Goal: Complete application form

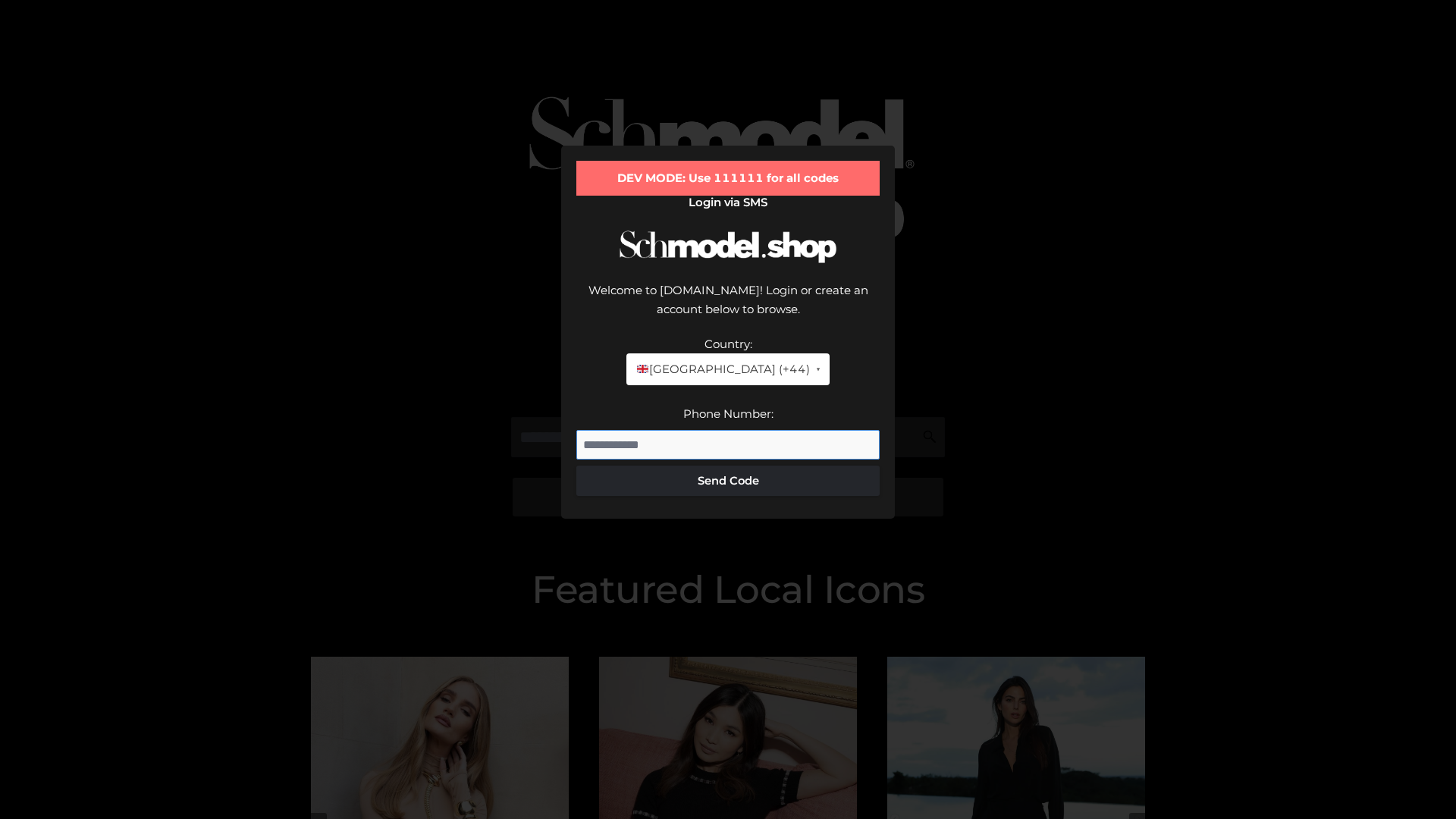
click at [728, 430] on input "Phone Number:" at bounding box center [728, 445] width 303 height 30
type input "**********"
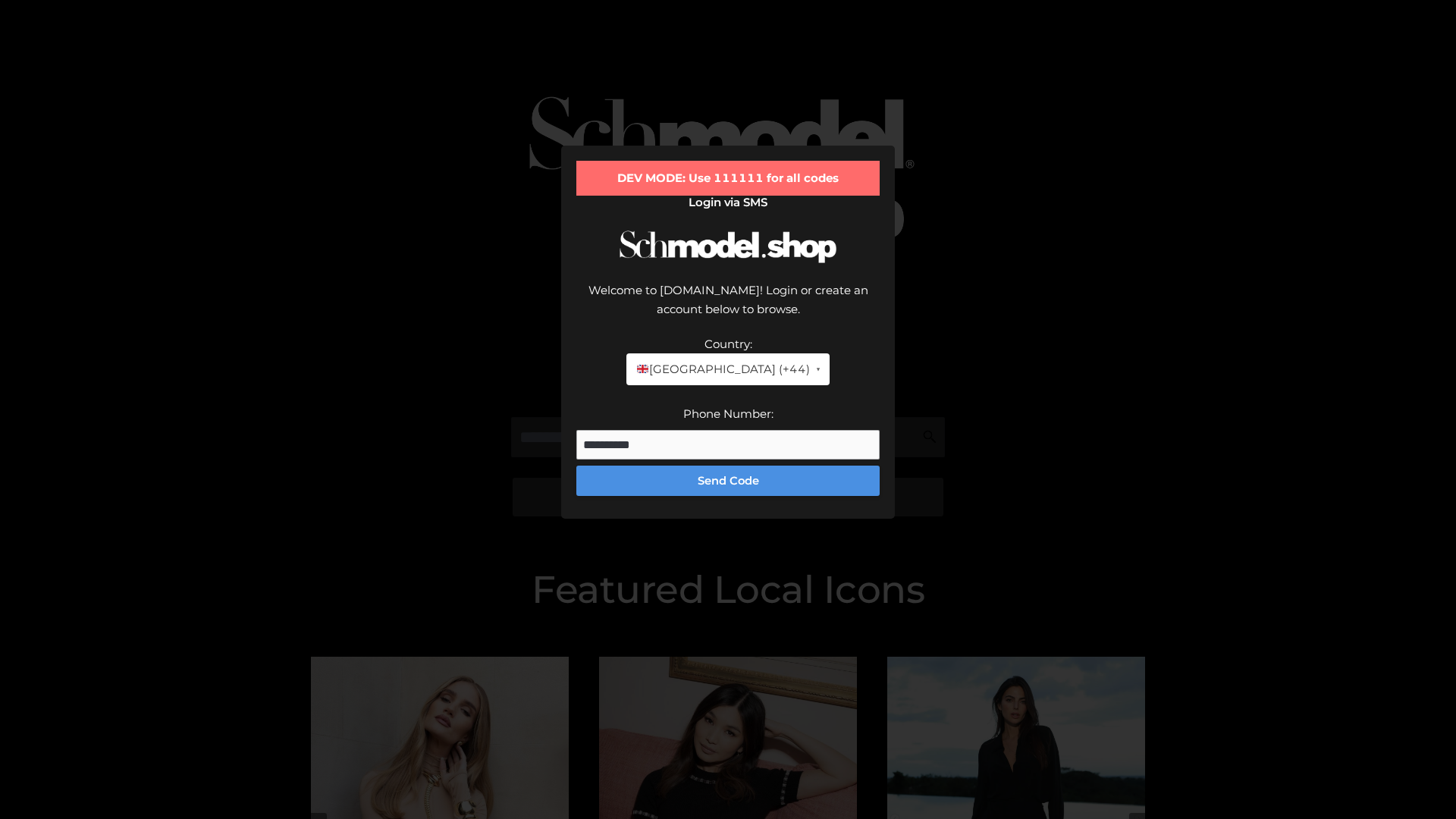
click at [728, 466] on button "Send Code" at bounding box center [728, 481] width 303 height 30
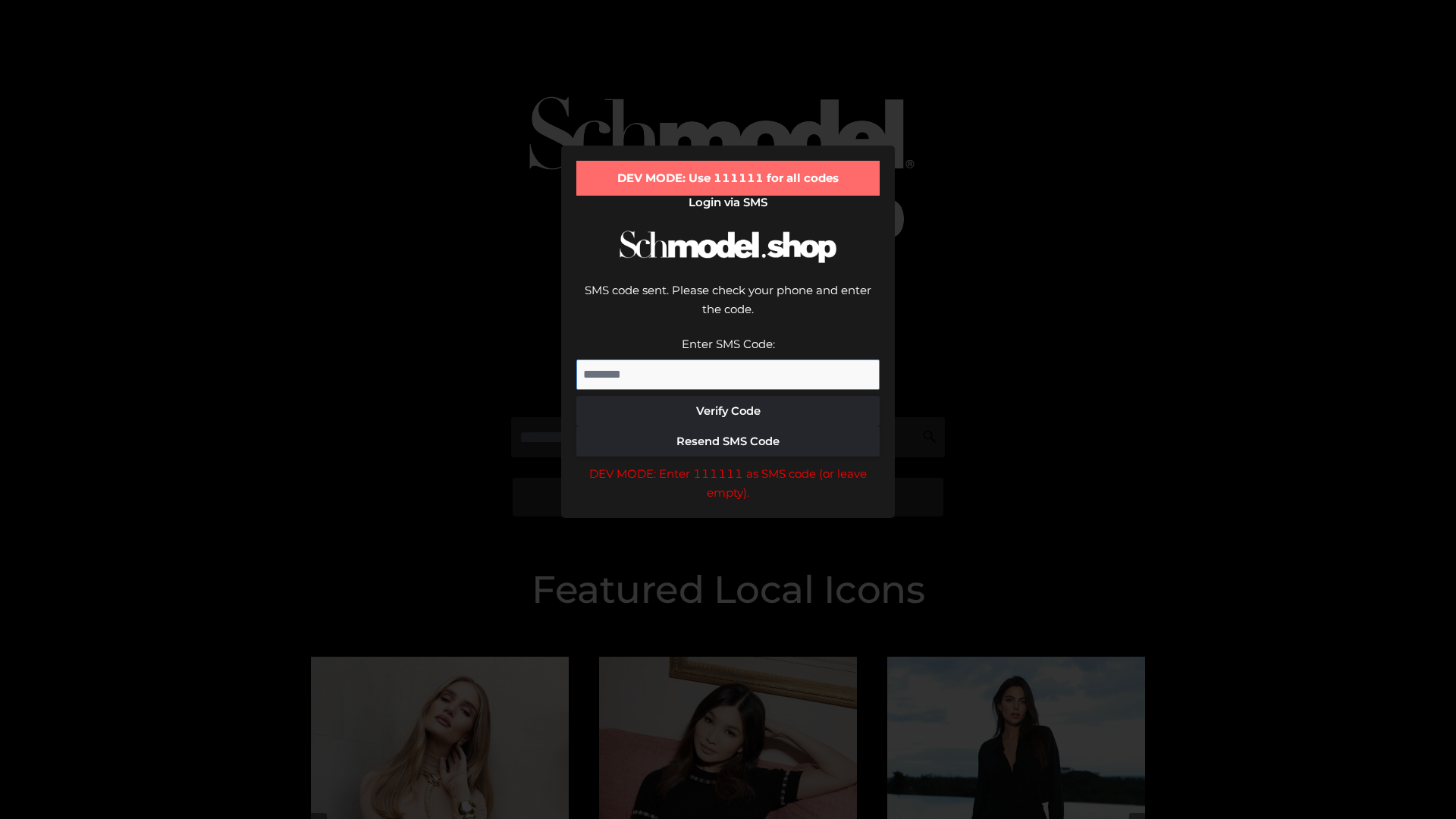
click at [728, 360] on input "Enter SMS Code:" at bounding box center [728, 375] width 303 height 30
type input "******"
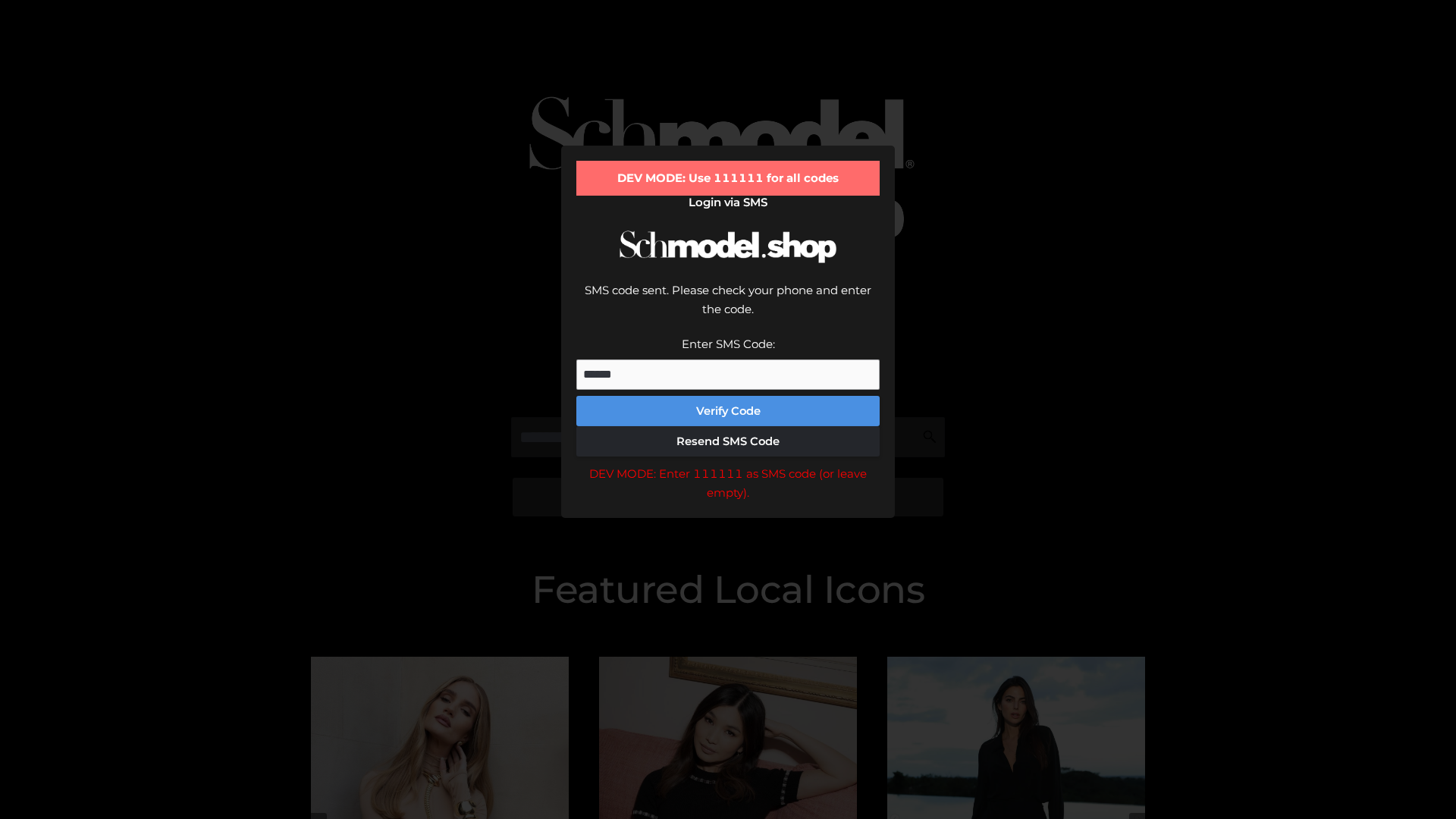
click at [728, 396] on button "Verify Code" at bounding box center [728, 411] width 303 height 30
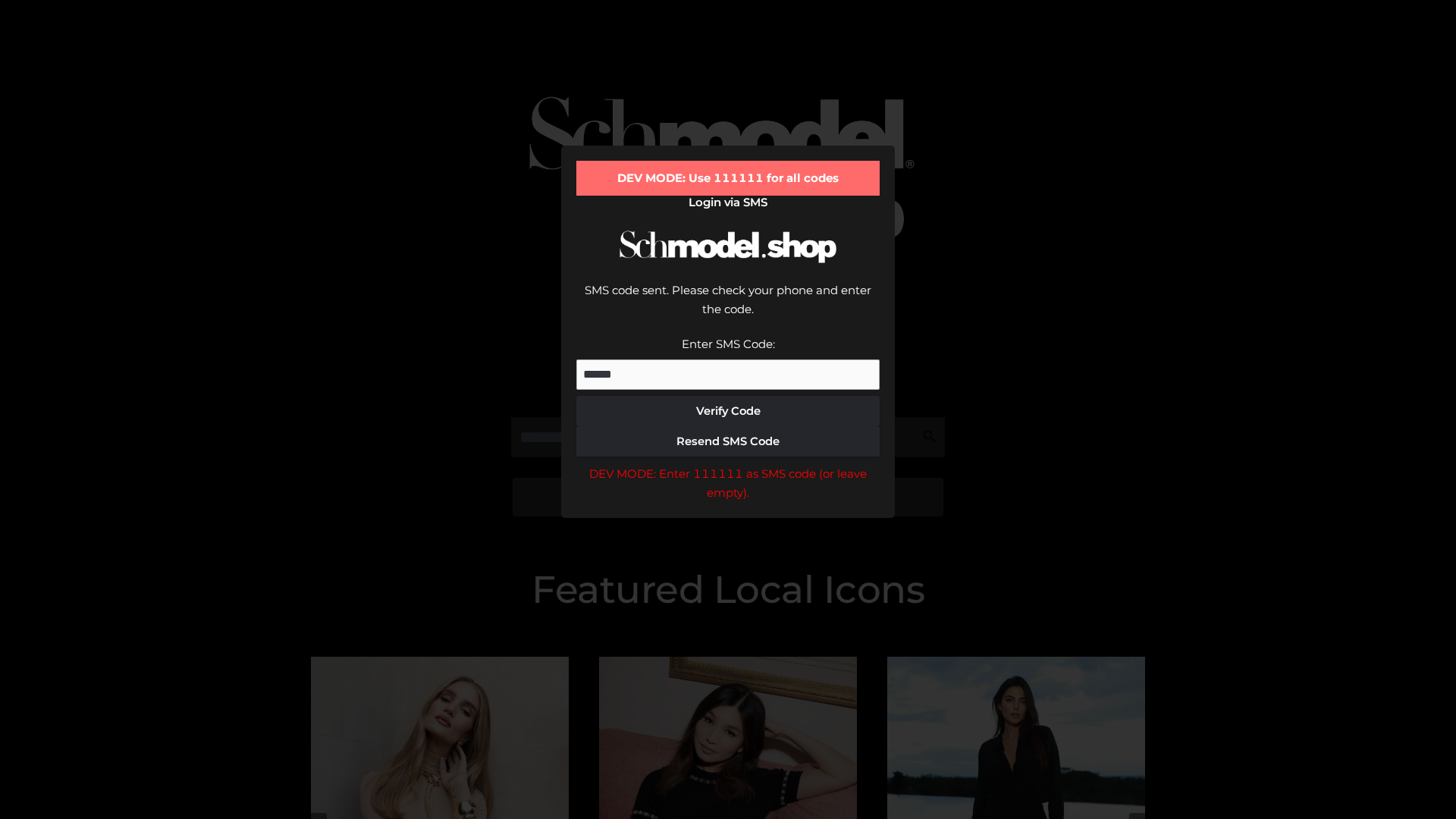
click at [728, 464] on div "DEV MODE: Enter 111111 as SMS code (or leave empty)." at bounding box center [728, 483] width 303 height 39
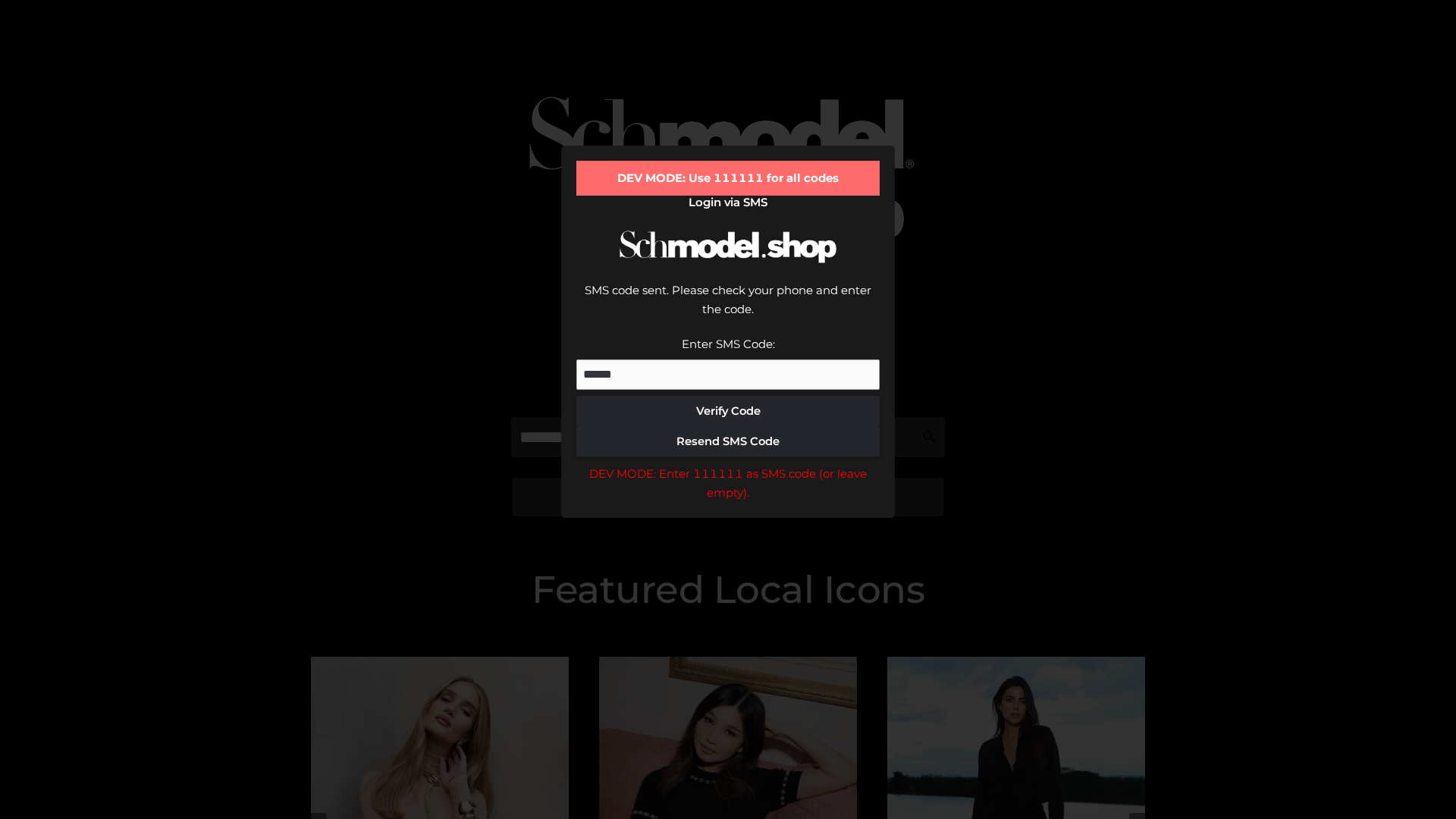
click at [728, 464] on div "DEV MODE: Enter 111111 as SMS code (or leave empty)." at bounding box center [728, 483] width 303 height 39
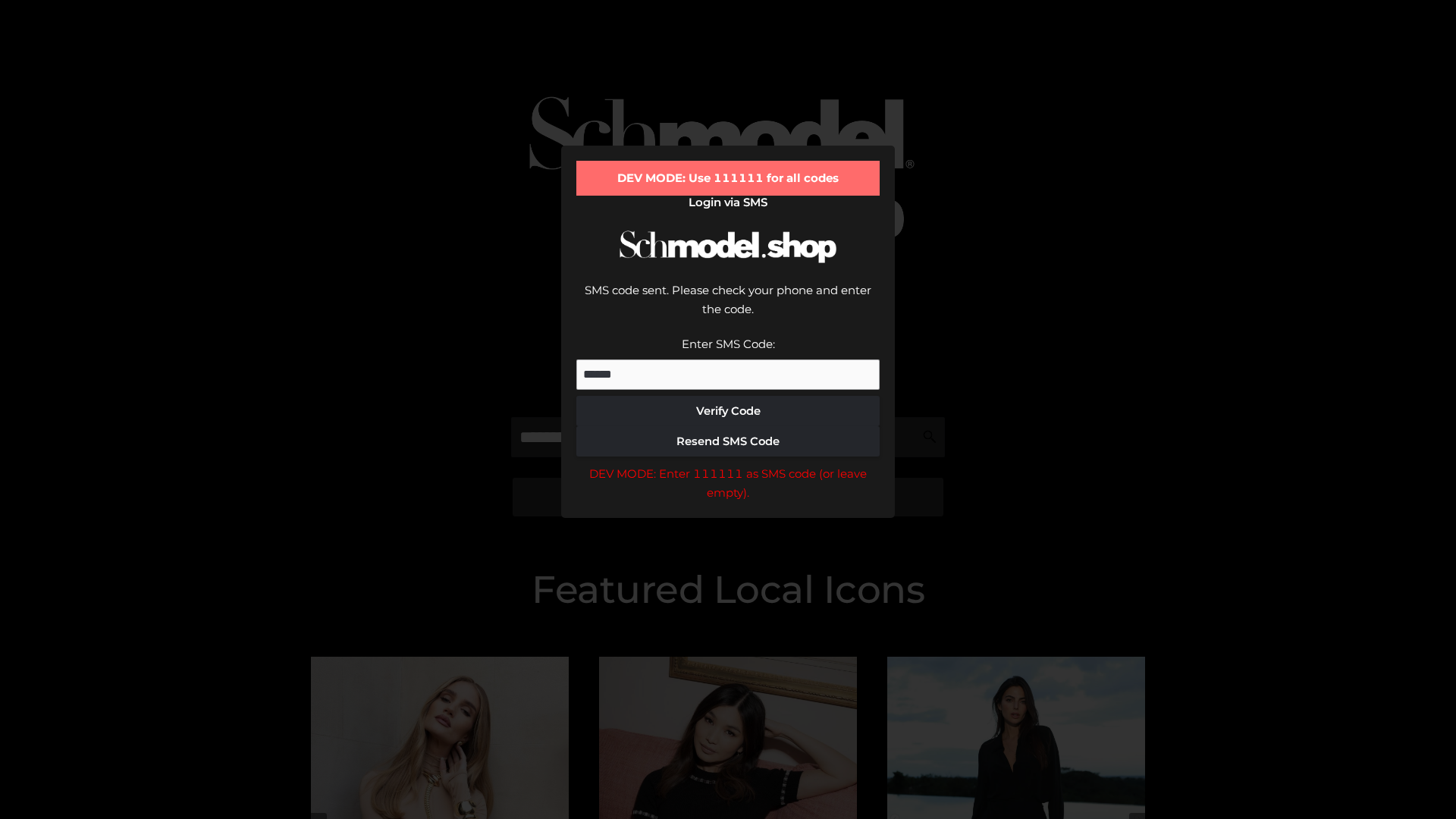
click at [728, 464] on div "DEV MODE: Enter 111111 as SMS code (or leave empty)." at bounding box center [728, 483] width 303 height 39
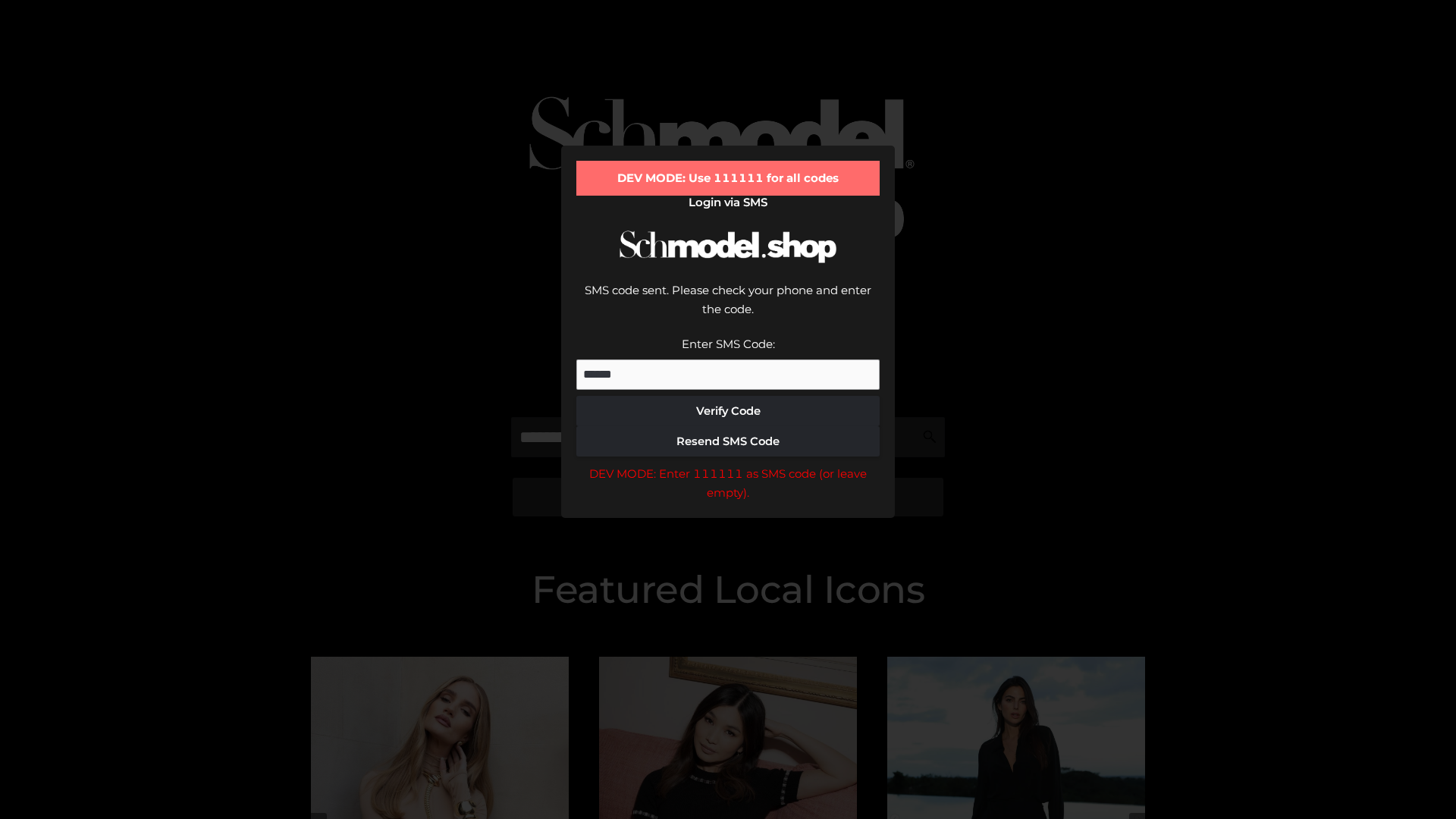
click at [728, 464] on div "DEV MODE: Enter 111111 as SMS code (or leave empty)." at bounding box center [728, 483] width 303 height 39
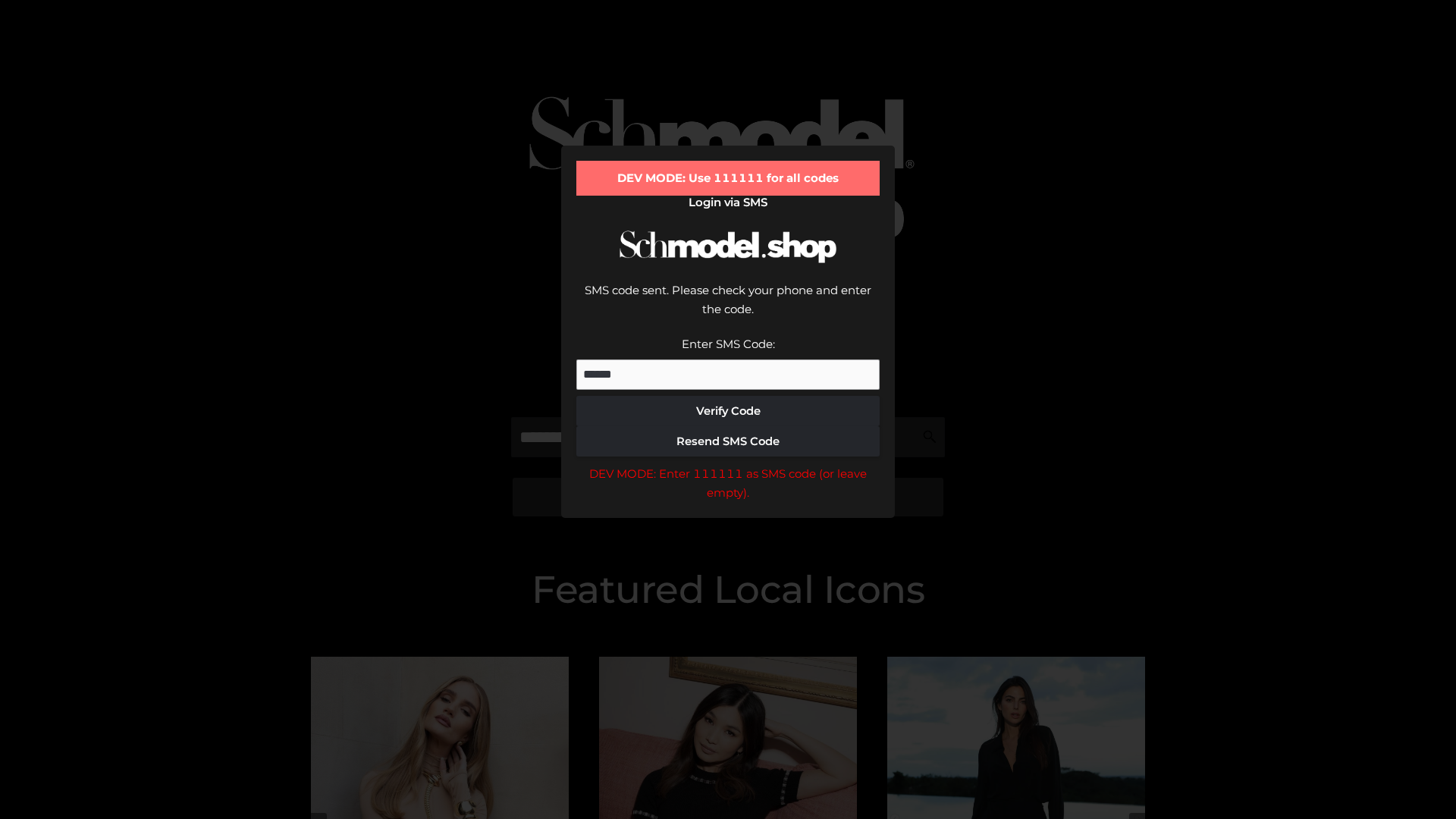
click at [728, 464] on div "DEV MODE: Enter 111111 as SMS code (or leave empty)." at bounding box center [728, 483] width 303 height 39
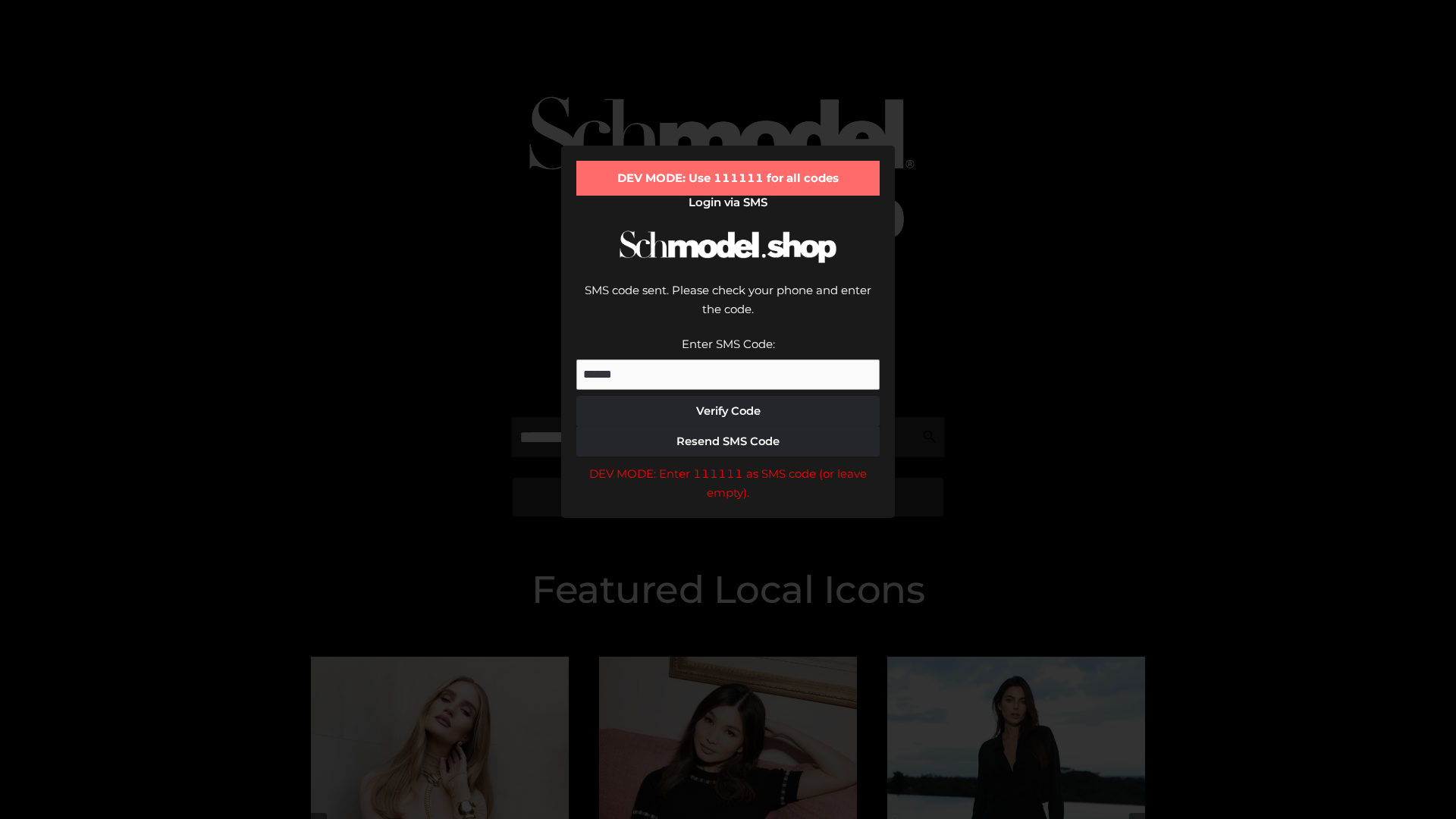
click at [728, 464] on div "DEV MODE: Enter 111111 as SMS code (or leave empty)." at bounding box center [728, 483] width 303 height 39
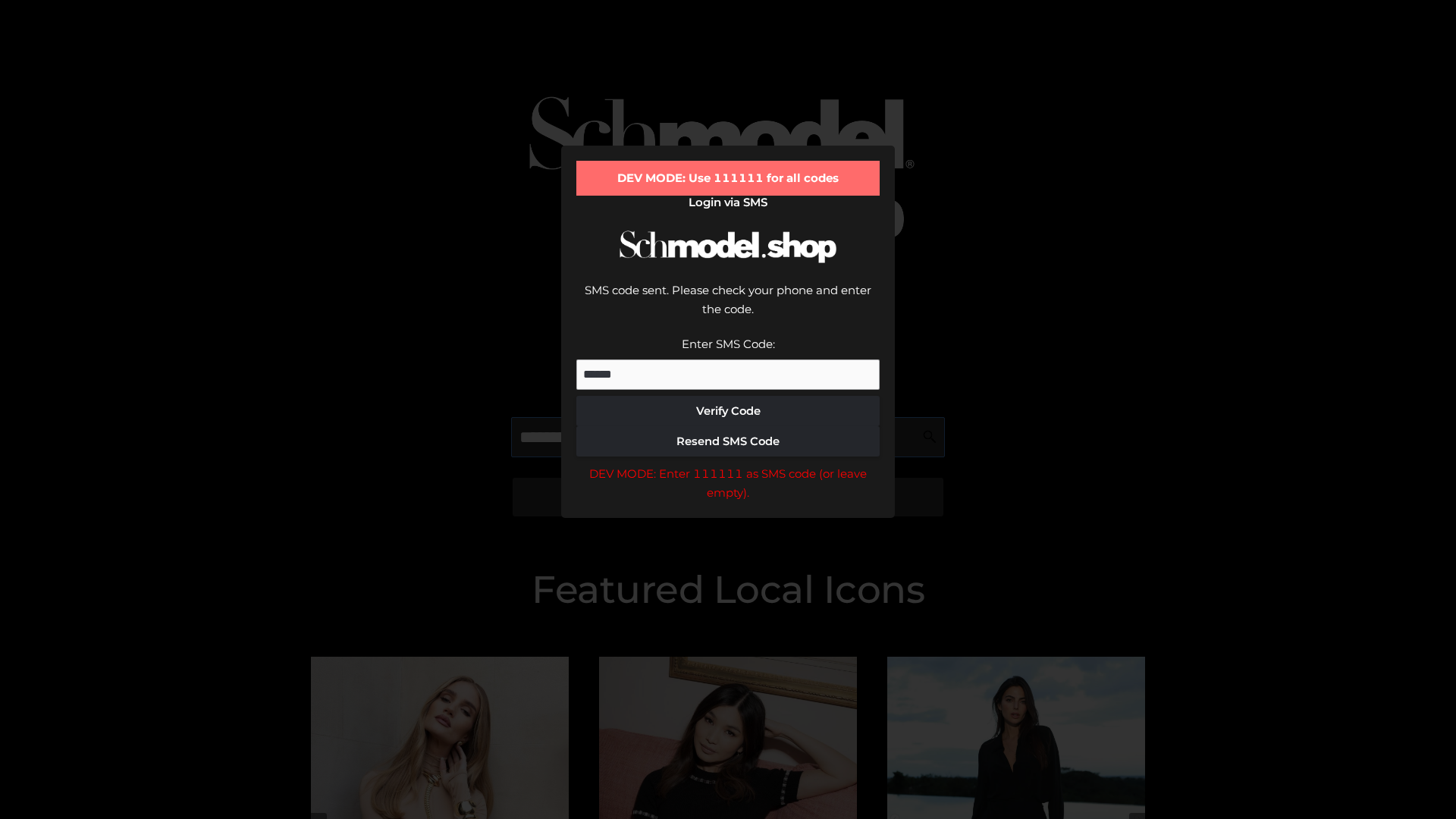
scroll to position [0, 78]
click at [728, 464] on div "DEV MODE: Enter 111111 as SMS code (or leave empty)." at bounding box center [728, 483] width 303 height 39
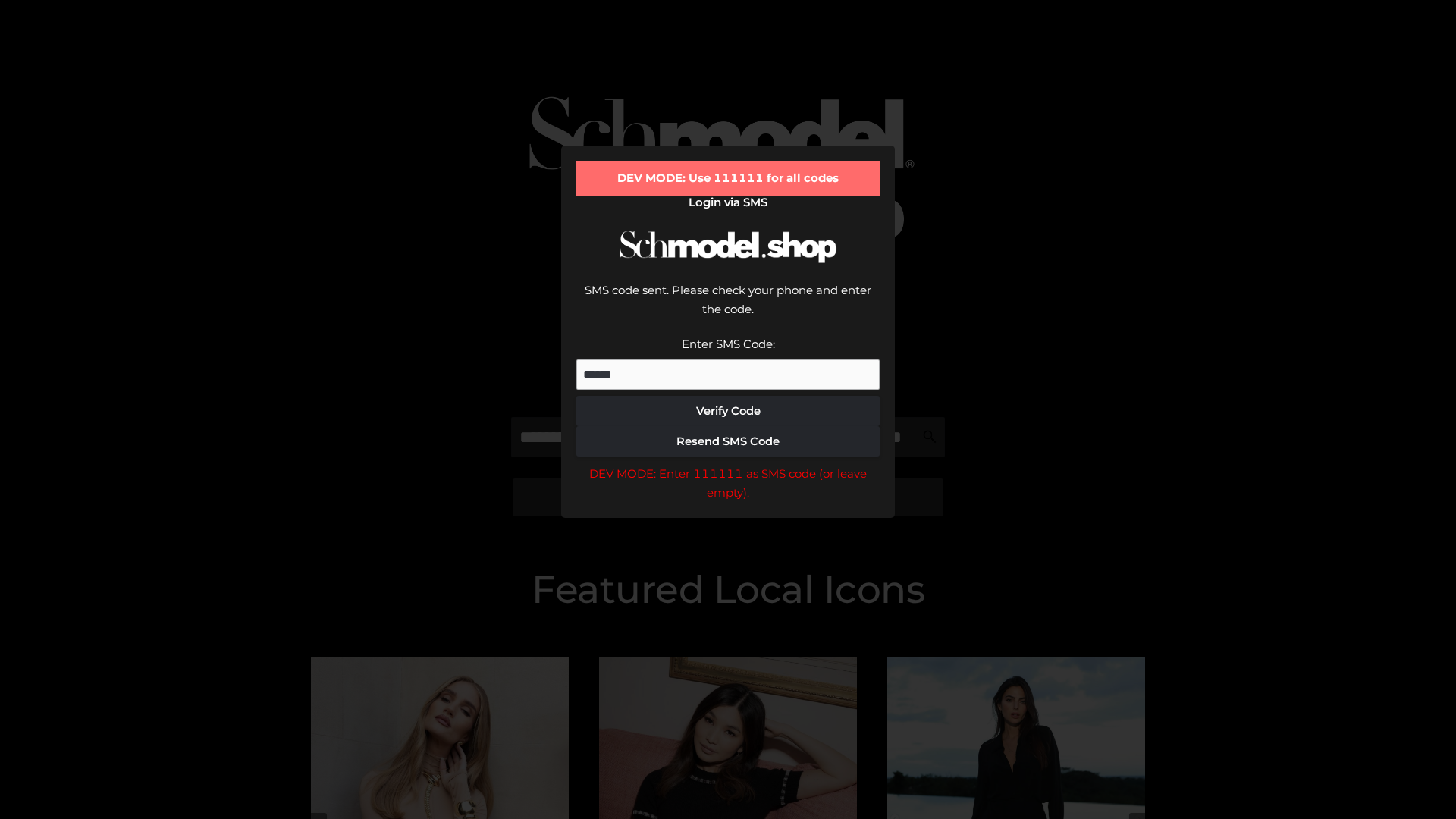
click at [728, 464] on div "DEV MODE: Enter 111111 as SMS code (or leave empty)." at bounding box center [728, 483] width 303 height 39
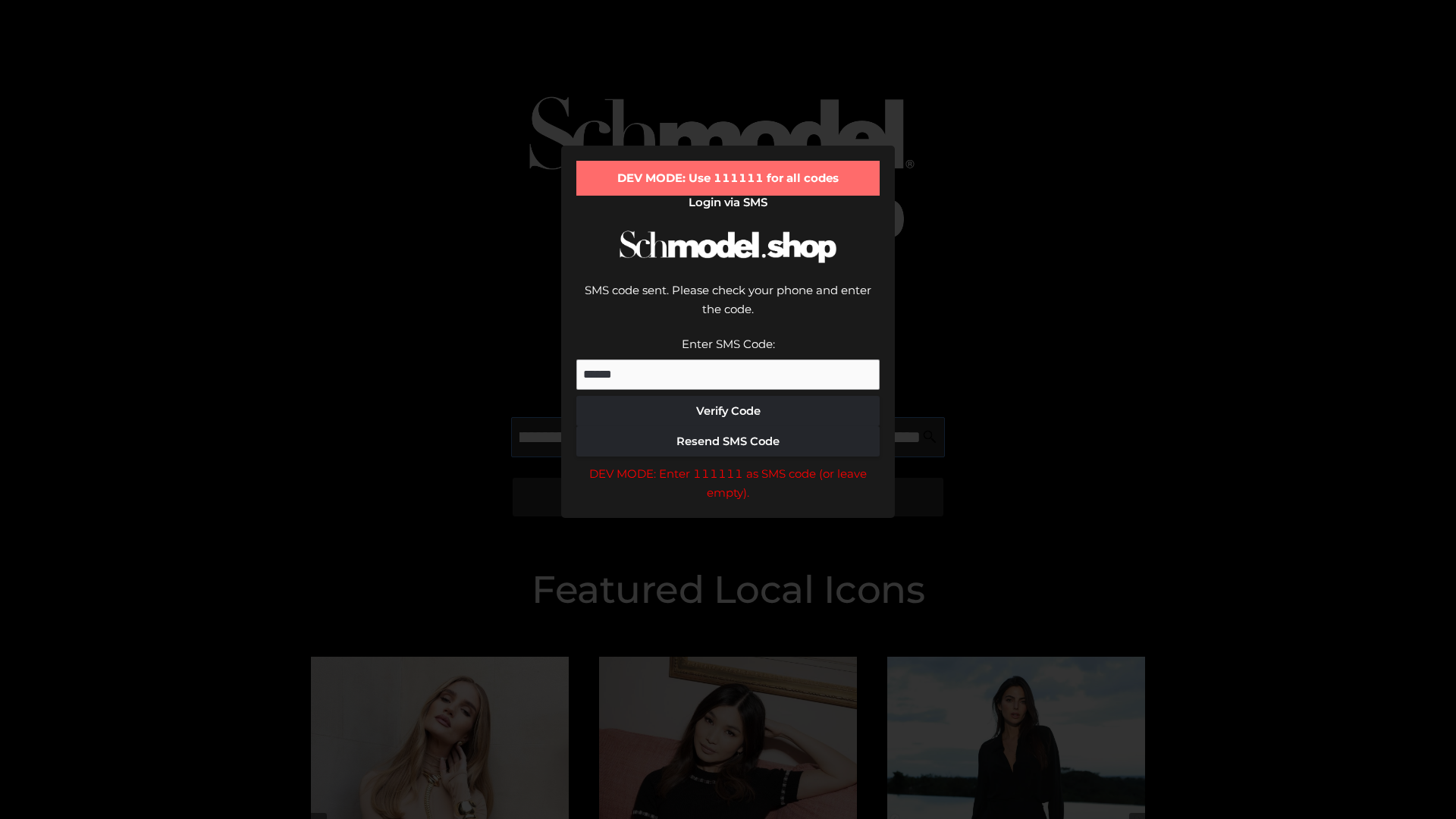
scroll to position [0, 165]
click at [728, 464] on div "DEV MODE: Enter 111111 as SMS code (or leave empty)." at bounding box center [728, 483] width 303 height 39
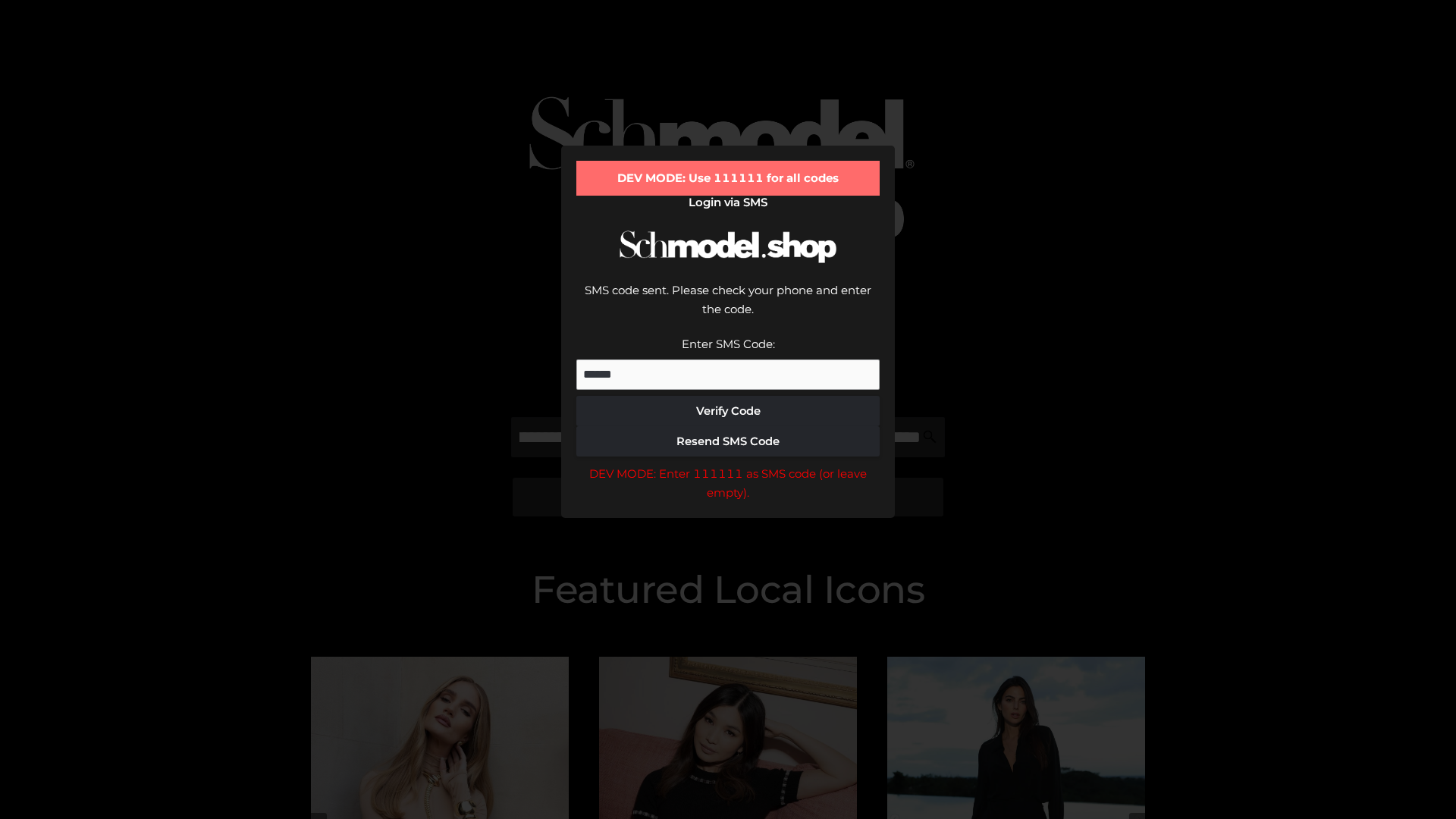
click at [728, 464] on div "DEV MODE: Enter 111111 as SMS code (or leave empty)." at bounding box center [728, 483] width 303 height 39
type input "**********"
